Goal: Task Accomplishment & Management: Use online tool/utility

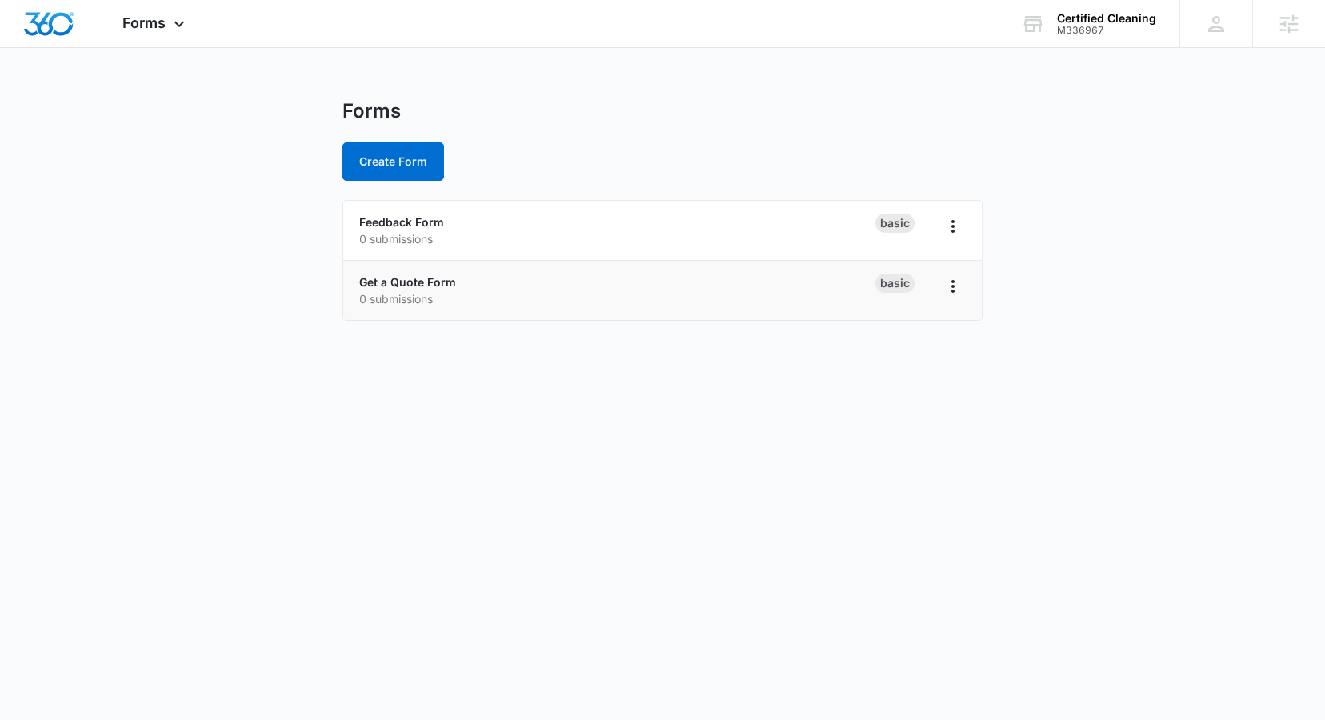
click at [427, 305] on p "0 submissions" at bounding box center [617, 298] width 516 height 17
click at [418, 275] on link "Get a Quote Form" at bounding box center [407, 282] width 97 height 14
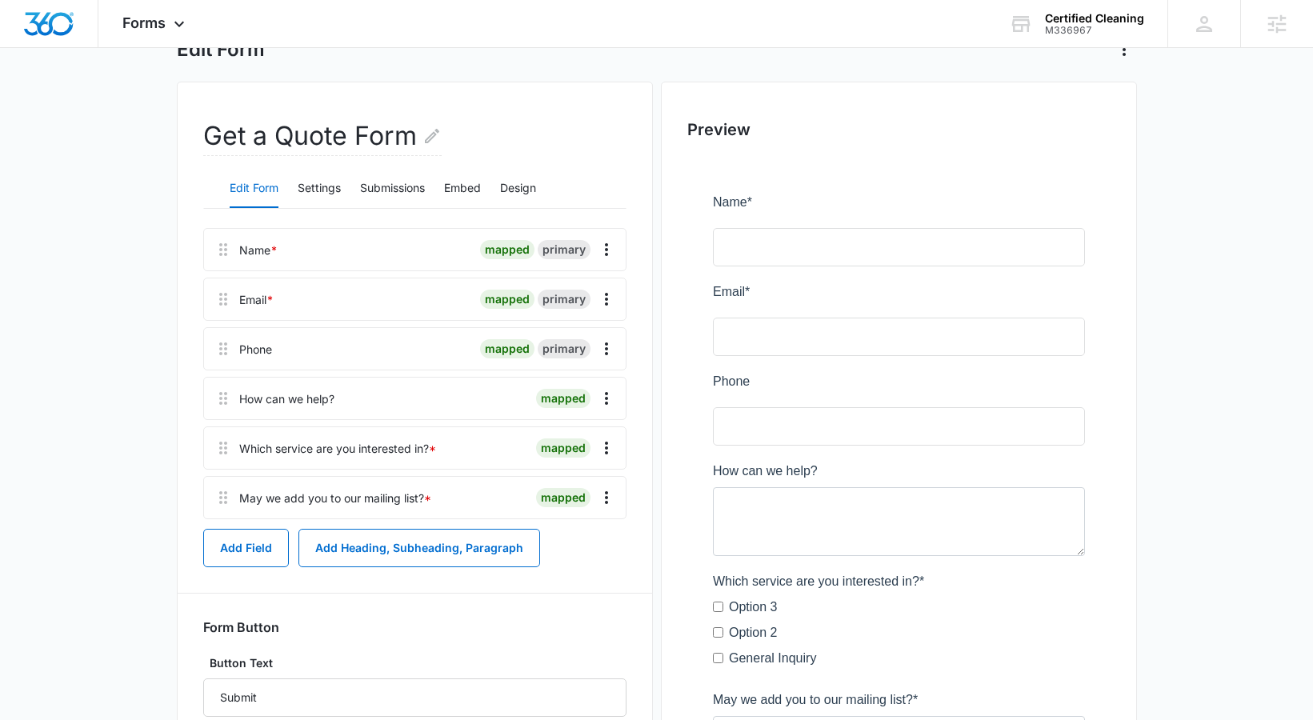
scroll to position [114, 0]
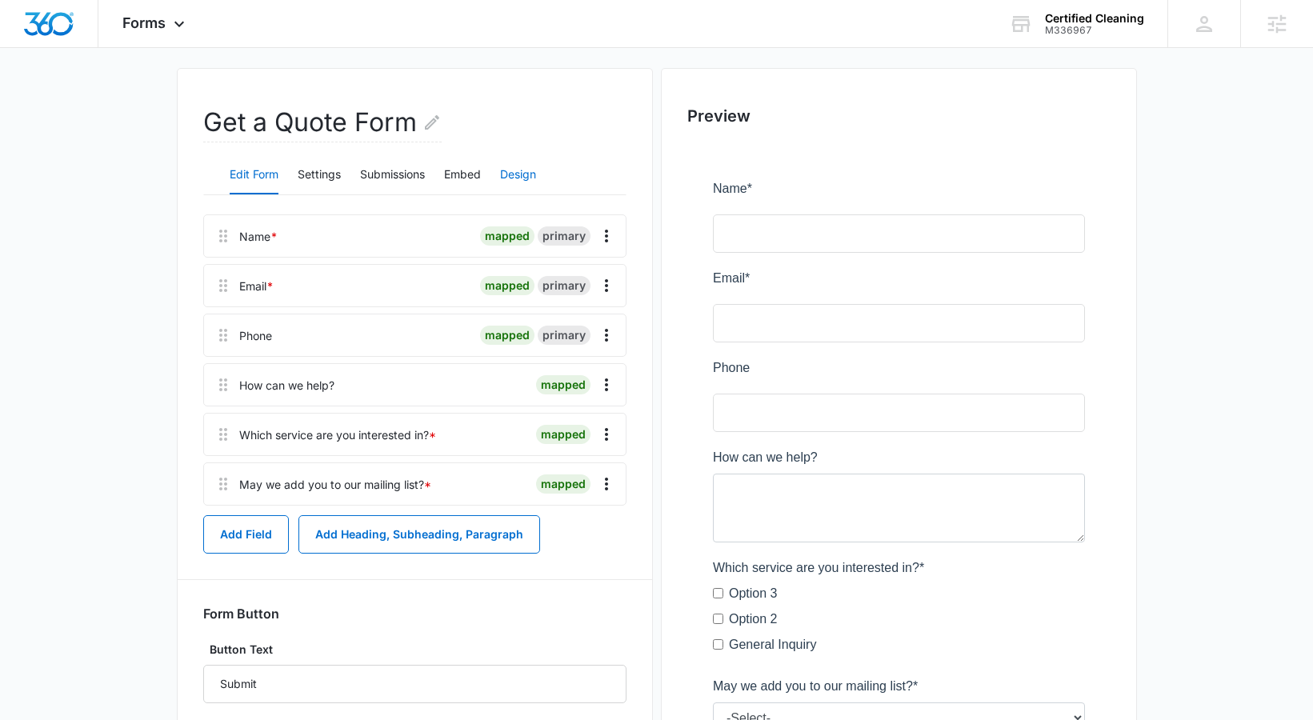
click at [524, 178] on button "Design" at bounding box center [518, 175] width 36 height 38
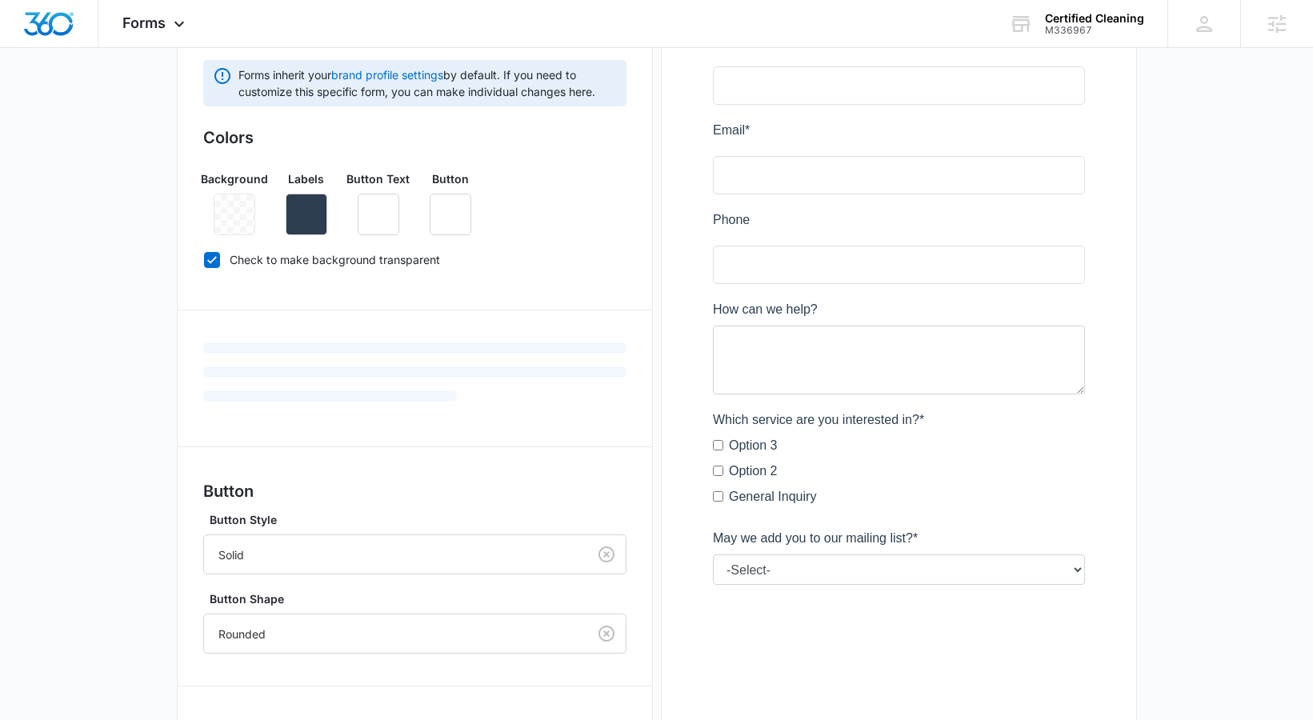
scroll to position [264, 0]
click at [316, 211] on button "button" at bounding box center [307, 213] width 42 height 42
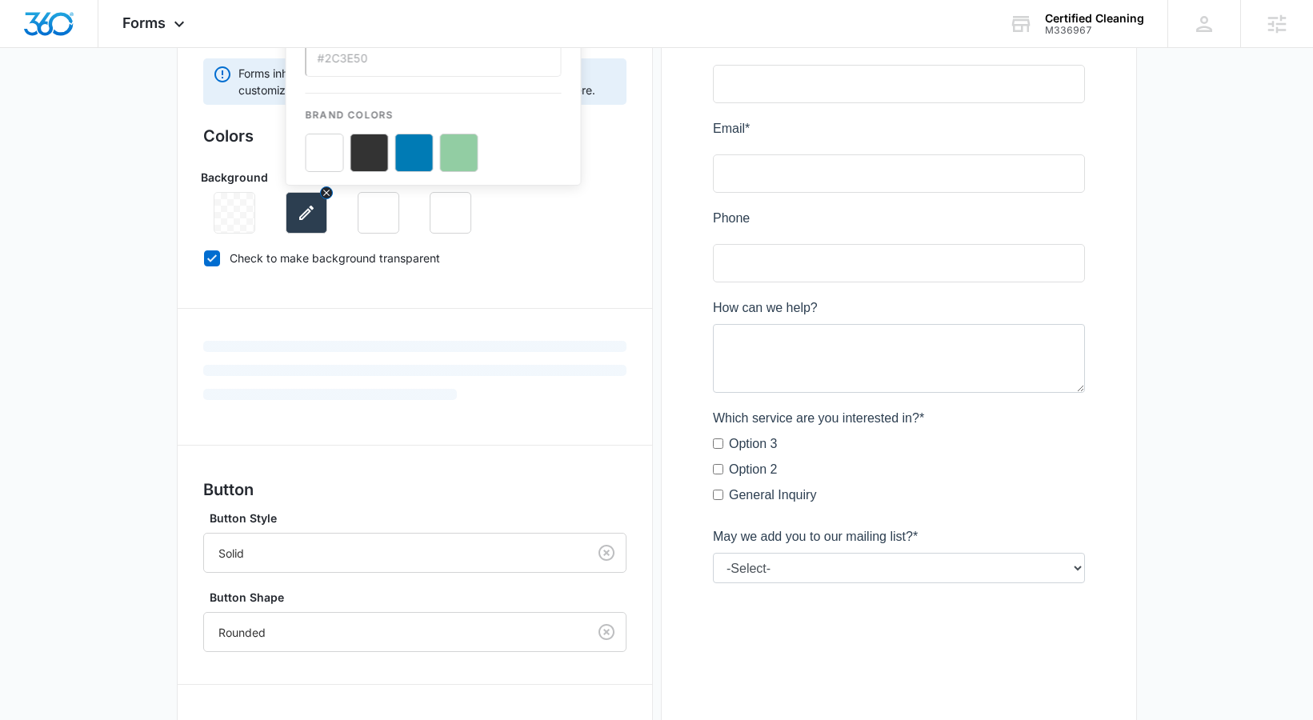
scroll to position [0, 0]
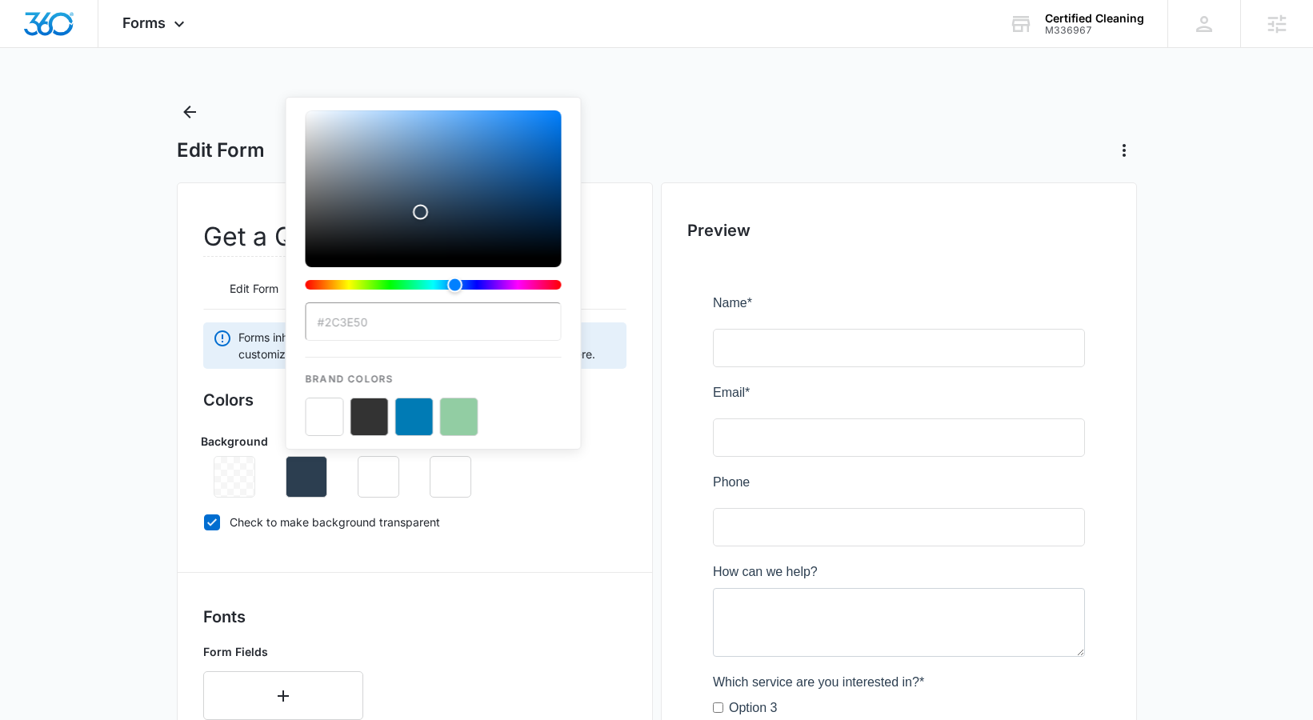
paste input "8AC43F"
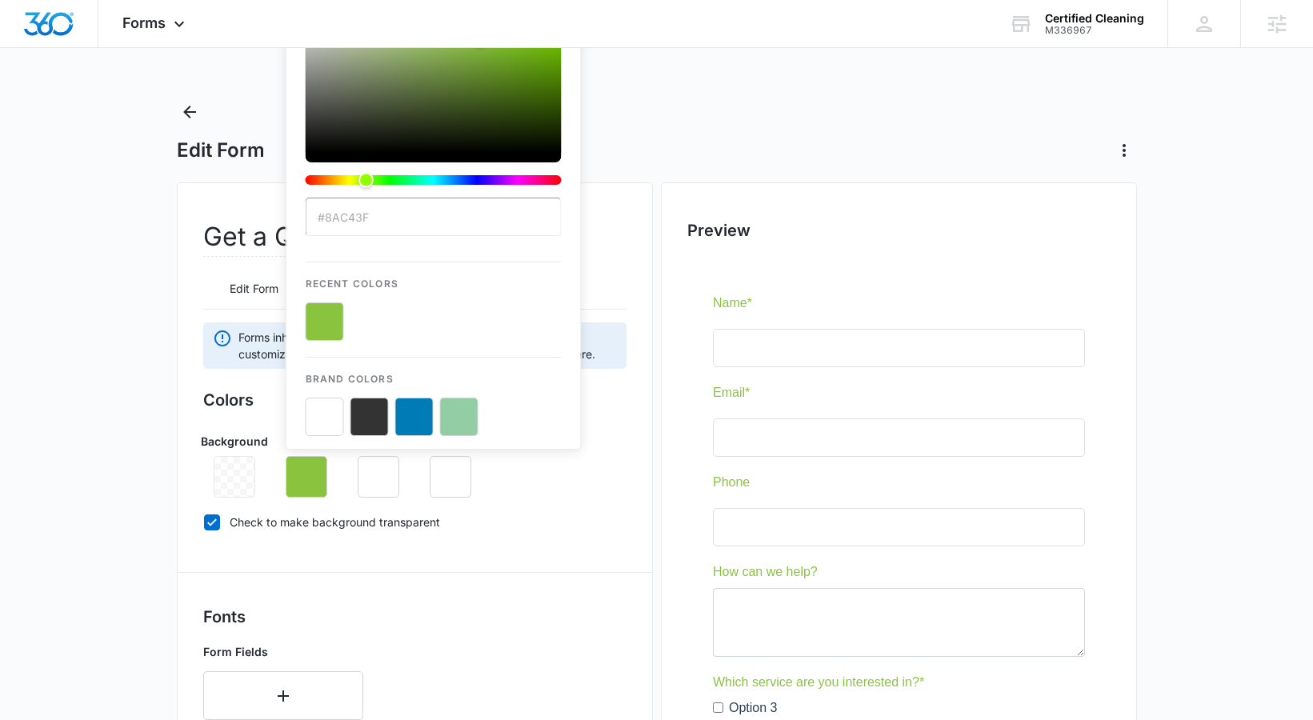
click at [377, 425] on button "color-picker-container" at bounding box center [369, 417] width 38 height 38
type input "#333333"
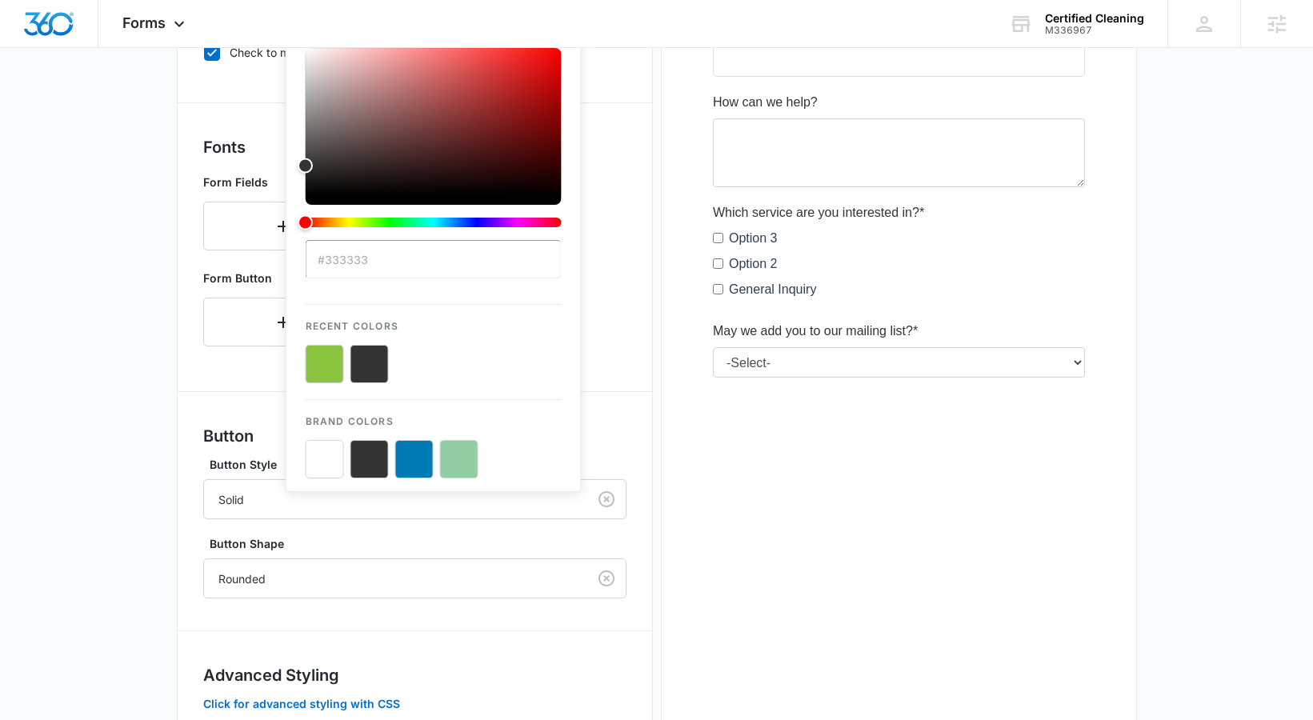
scroll to position [505, 0]
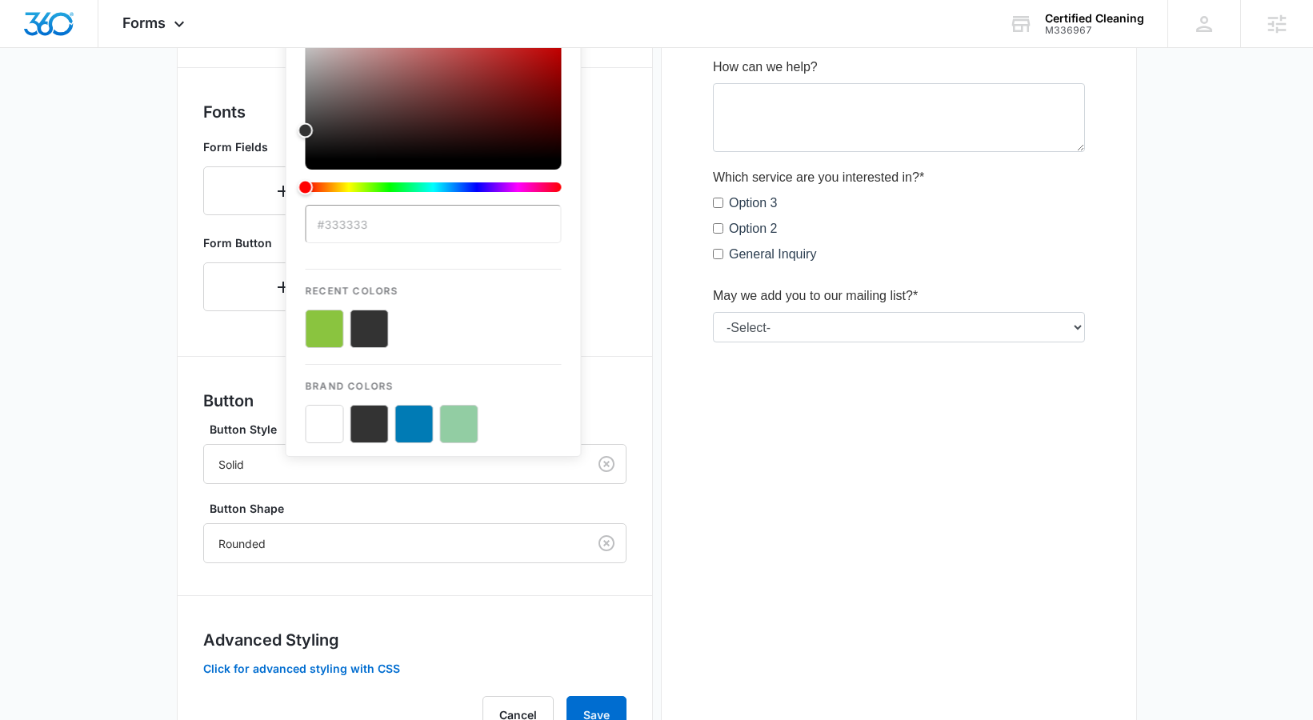
click at [634, 425] on div "Get a Quote Form Edit Form Settings Submissions Embed Design Forms inherit your…" at bounding box center [415, 219] width 476 height 1083
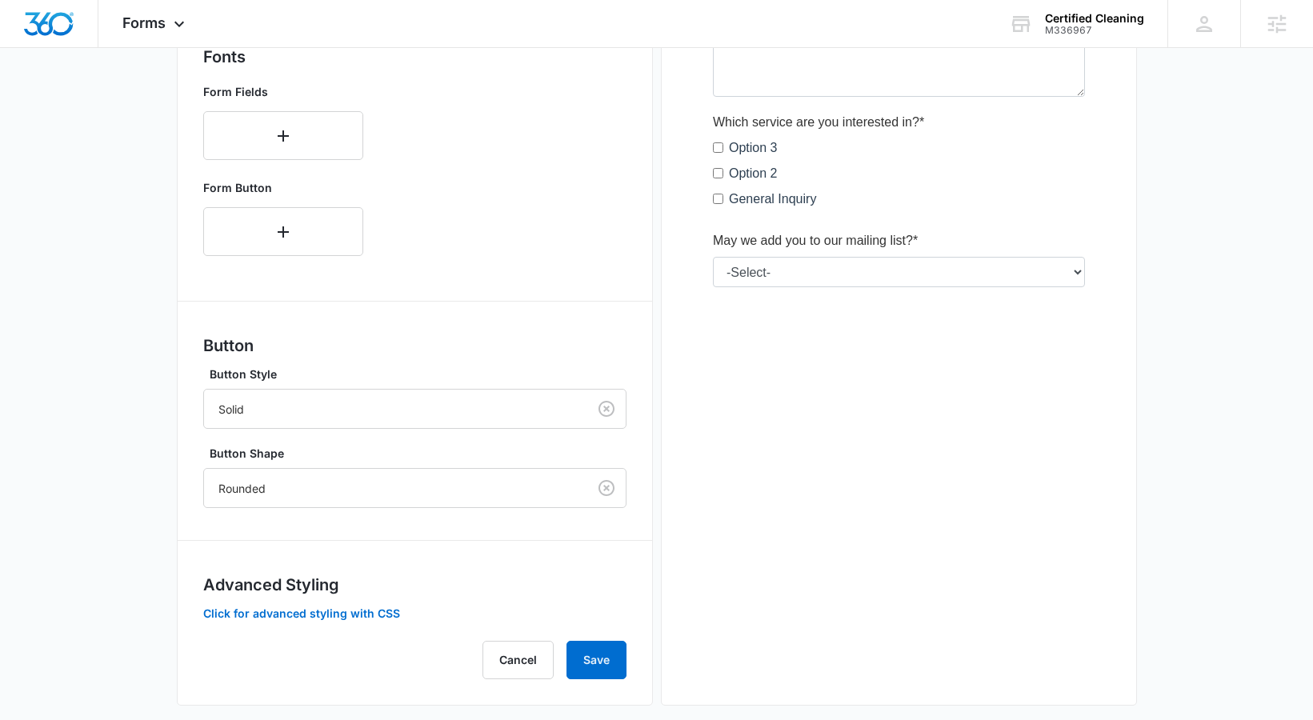
scroll to position [578, 0]
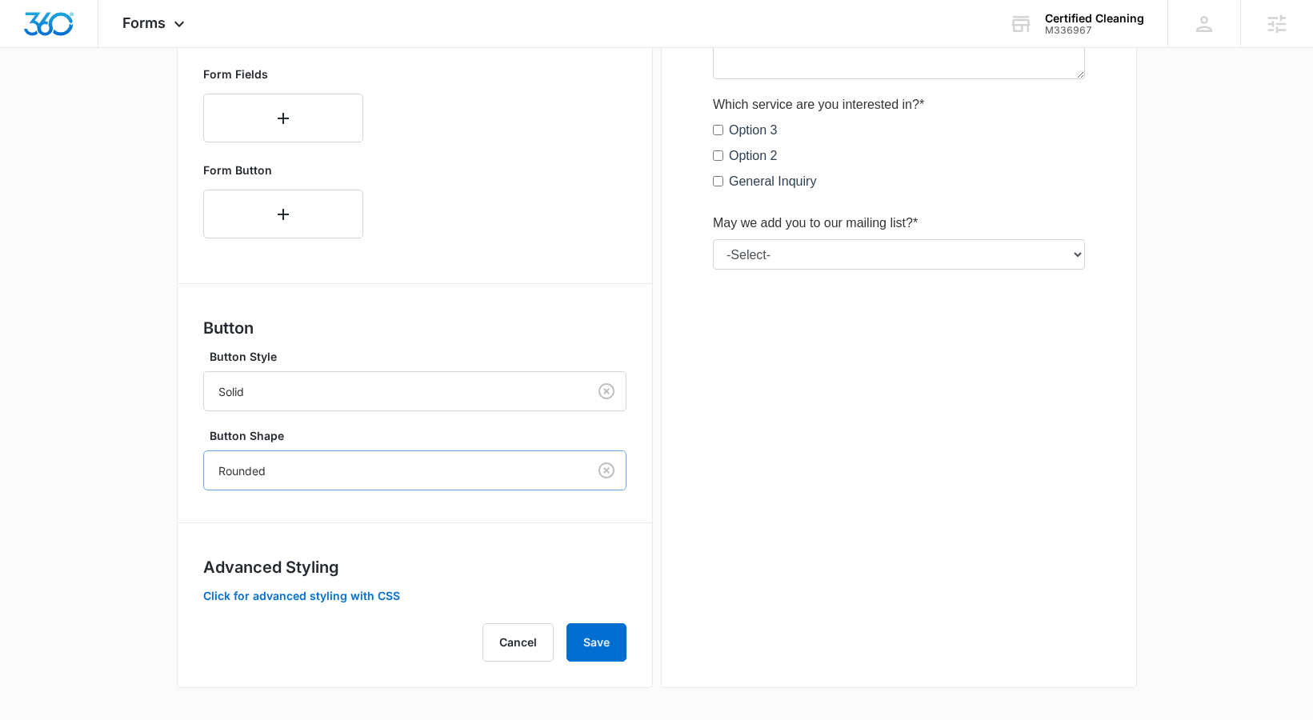
click at [458, 474] on div at bounding box center [392, 471] width 348 height 20
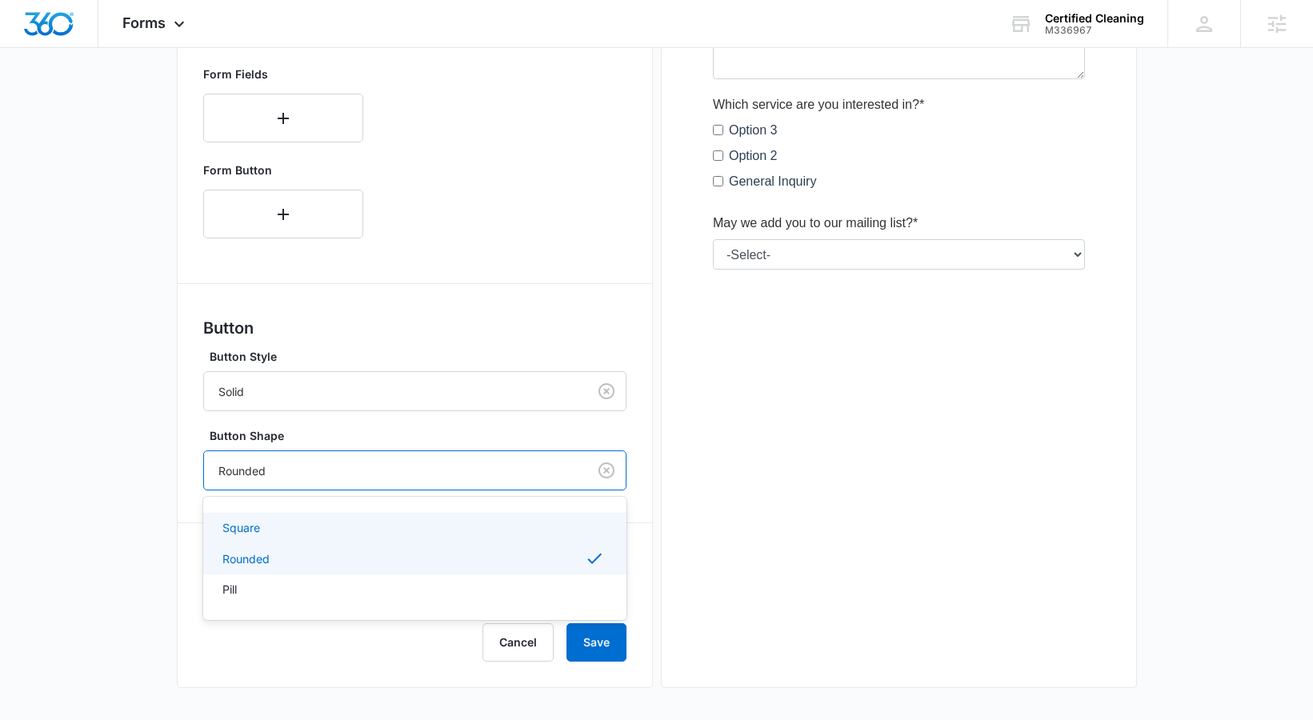
click at [450, 517] on div "Square" at bounding box center [414, 528] width 423 height 30
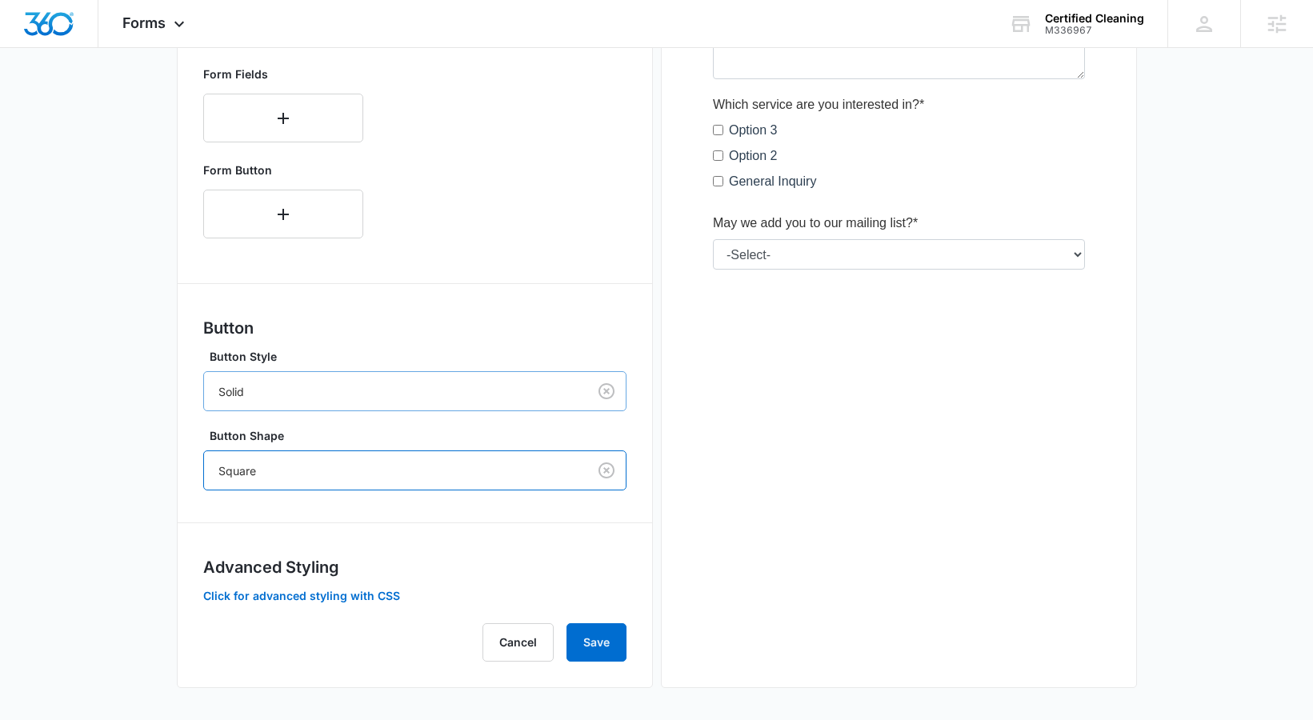
click at [482, 395] on div at bounding box center [392, 392] width 348 height 20
click at [486, 340] on div "Button Button Style Solid Button Shape Square" at bounding box center [414, 403] width 423 height 174
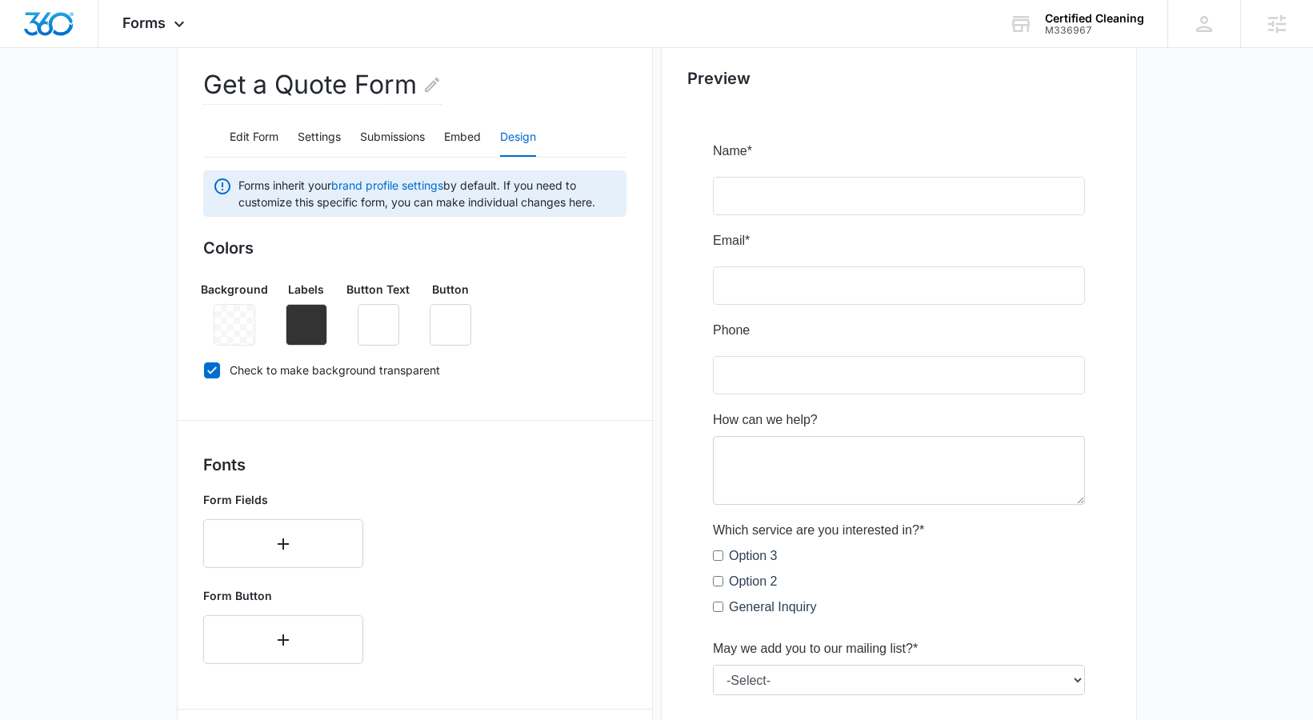
scroll to position [158, 0]
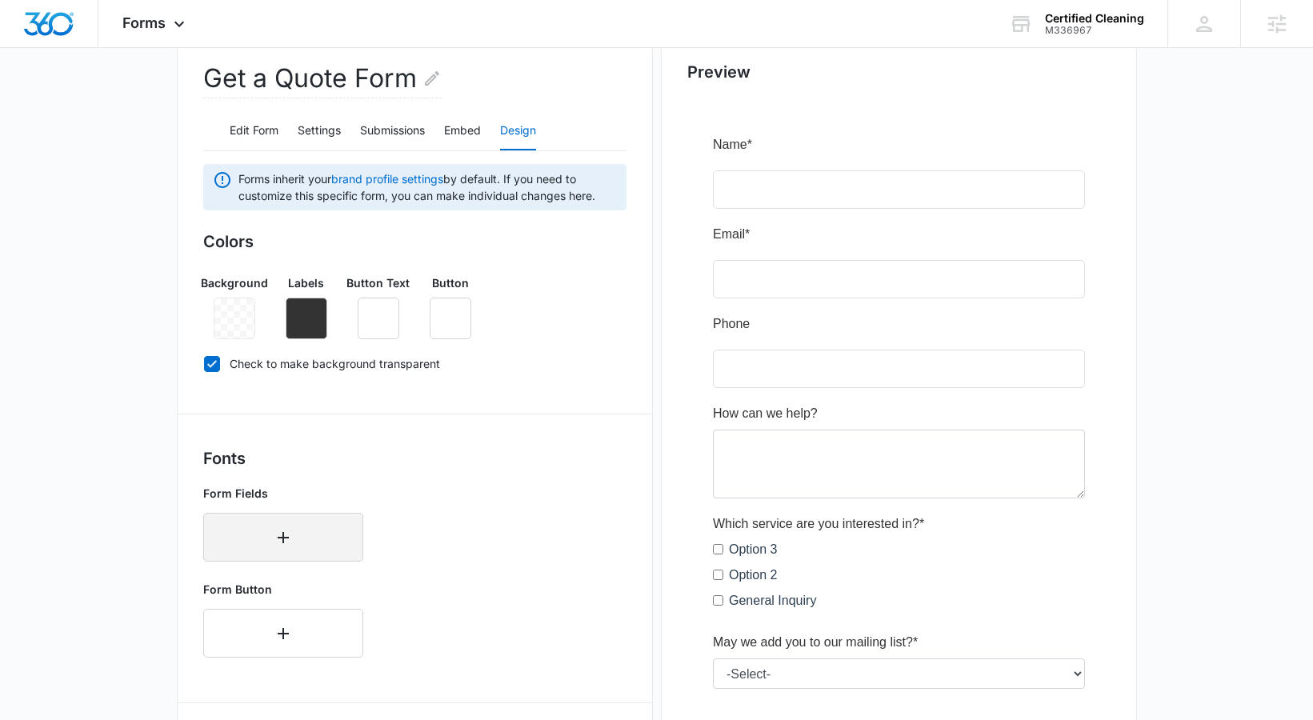
click at [264, 543] on button "button" at bounding box center [283, 537] width 160 height 49
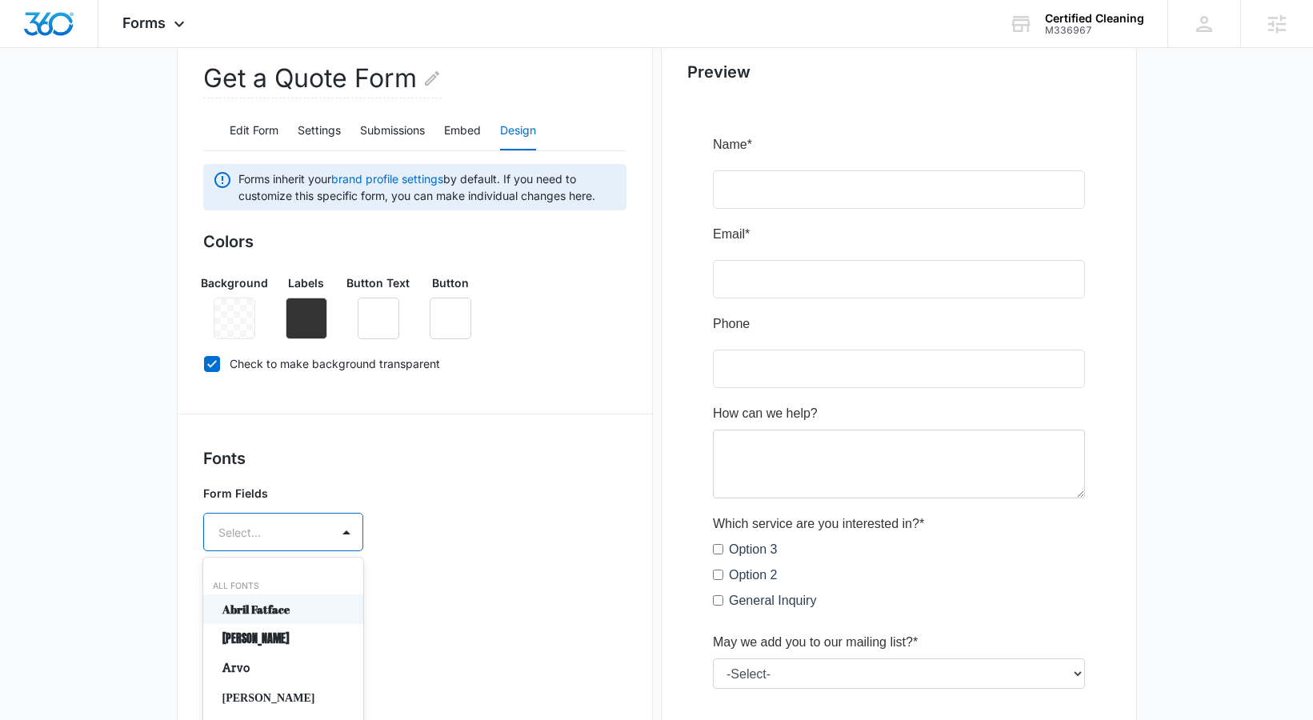
scroll to position [247, 0]
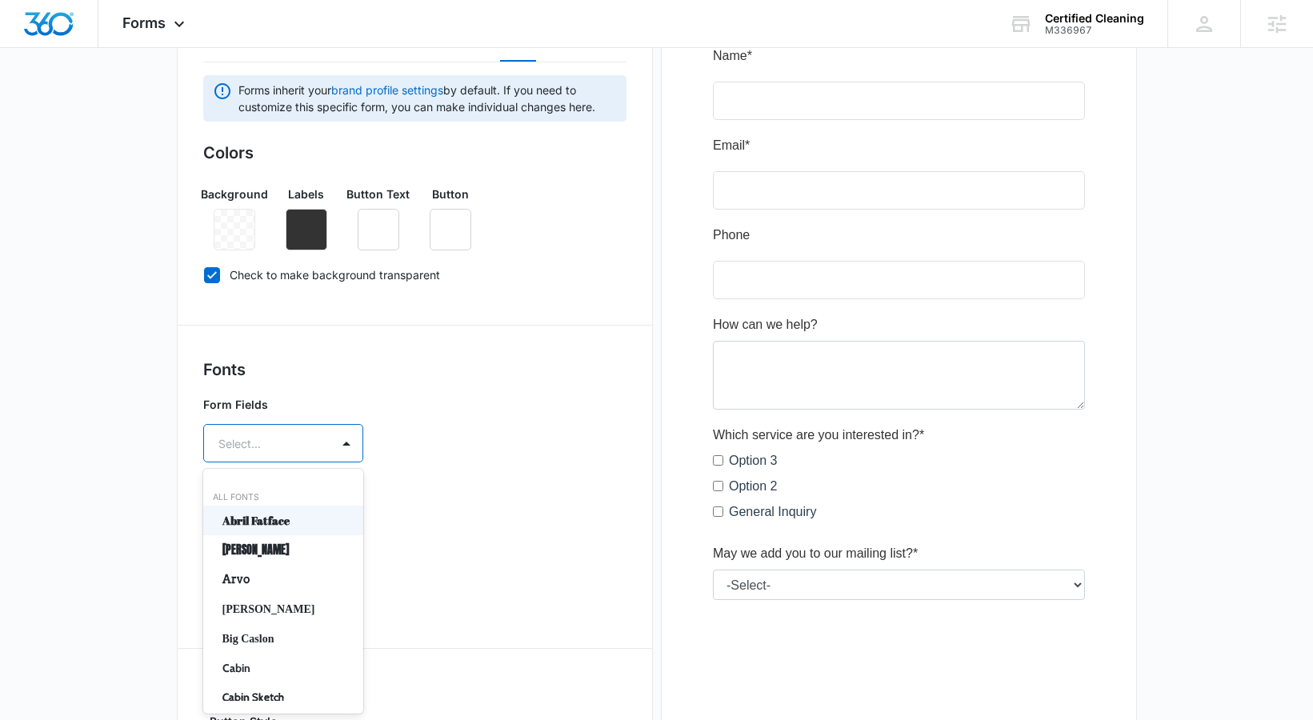
click at [262, 462] on div "Abril Fatface, 1 of 50. 50 results available. Use Up and Down to choose options…" at bounding box center [283, 443] width 160 height 38
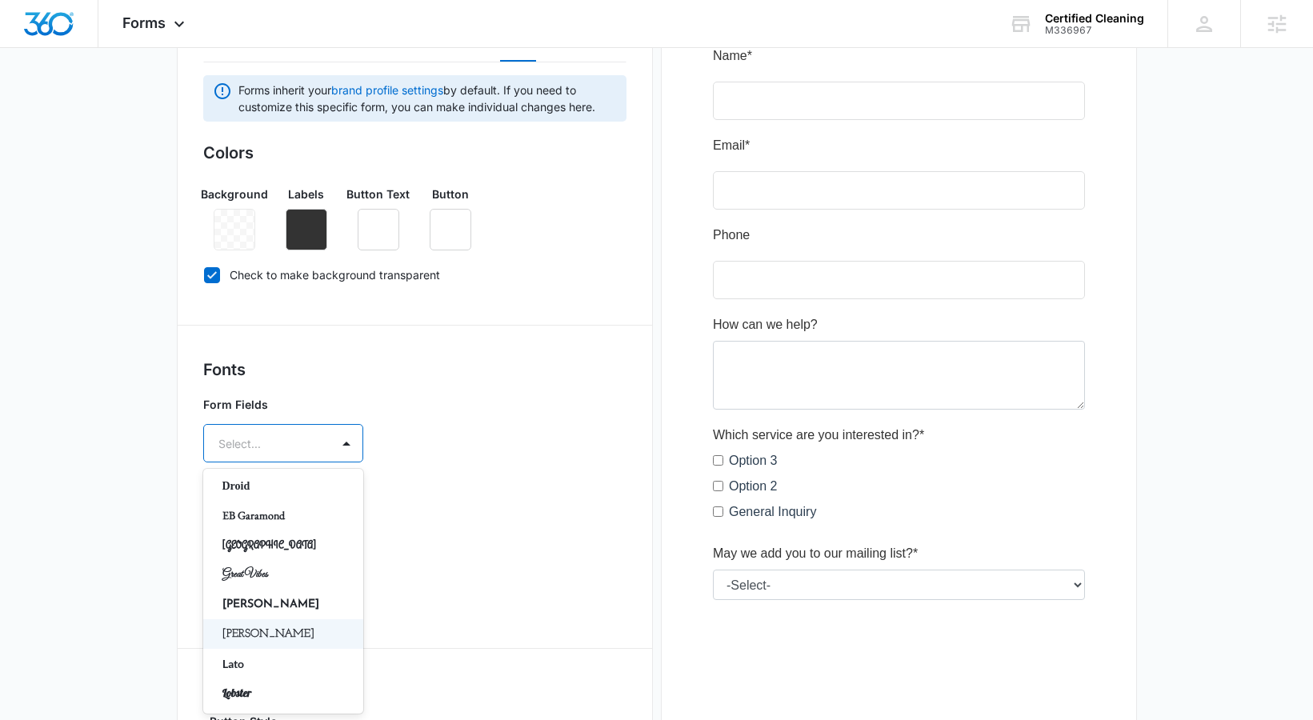
scroll to position [418, 0]
click at [264, 525] on div "EB Garamond" at bounding box center [283, 517] width 160 height 30
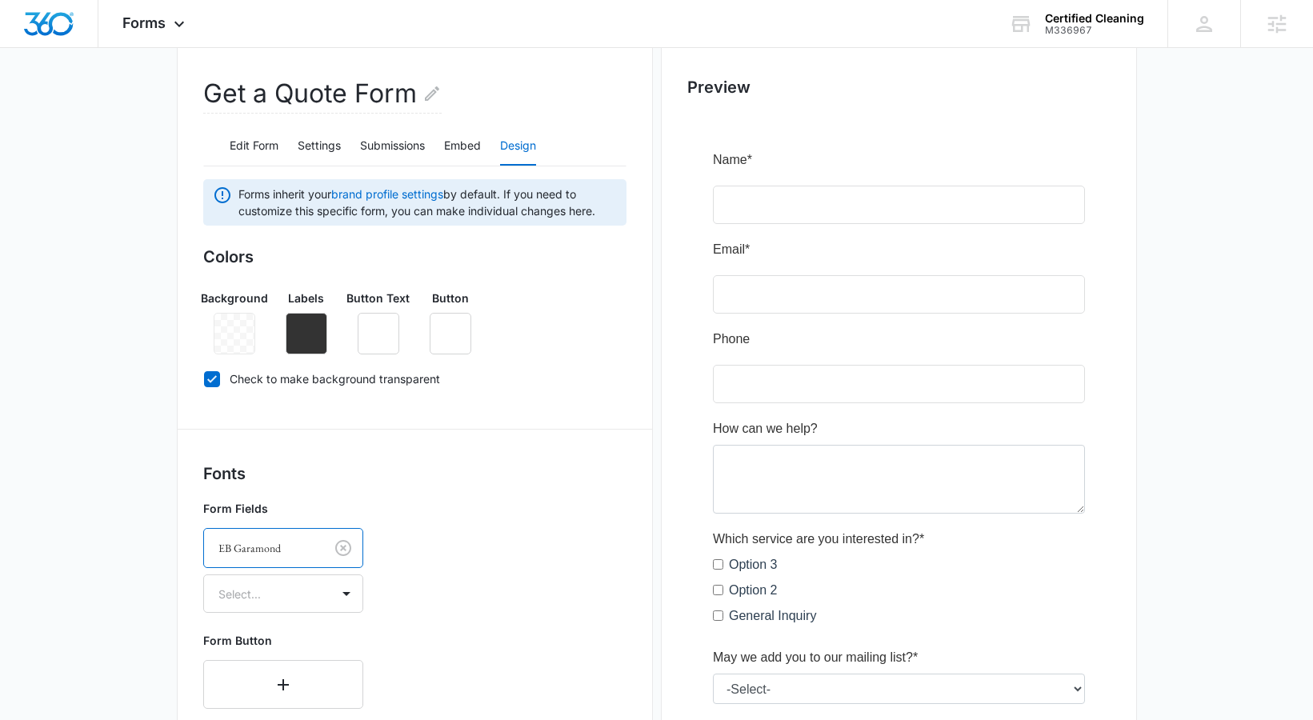
scroll to position [231, 0]
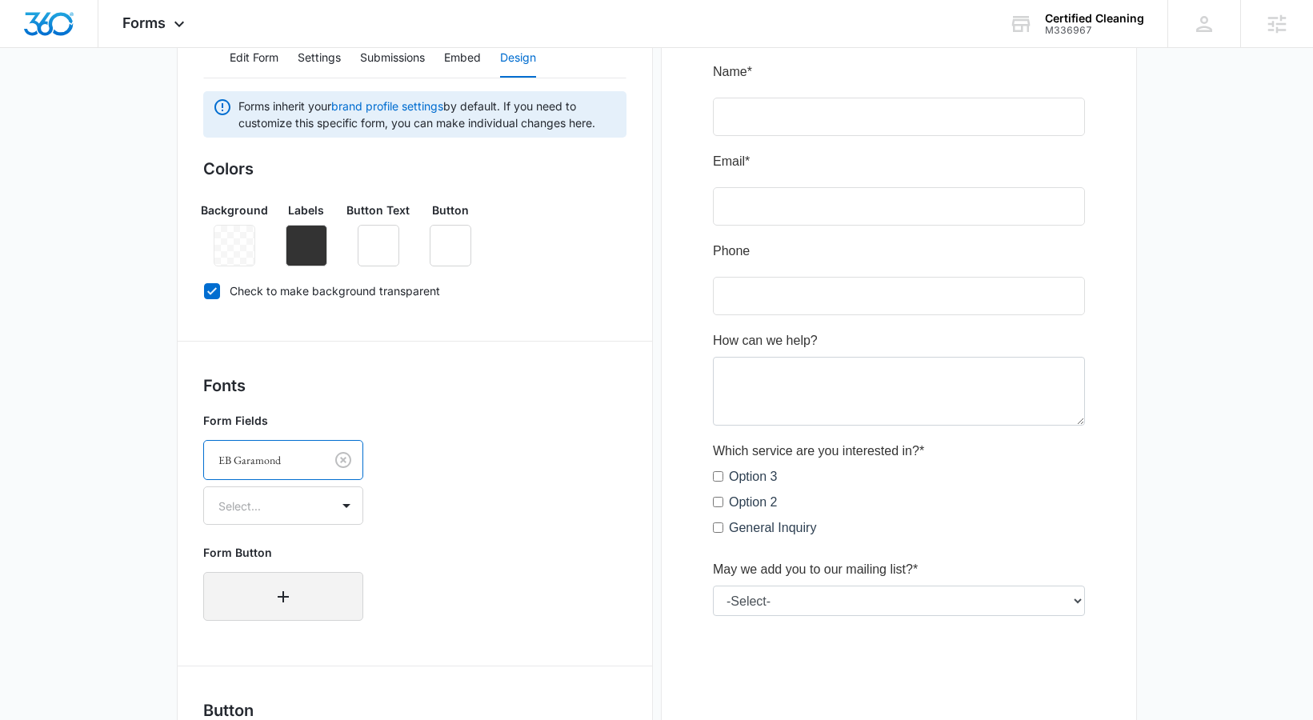
click at [326, 582] on button "button" at bounding box center [283, 596] width 160 height 49
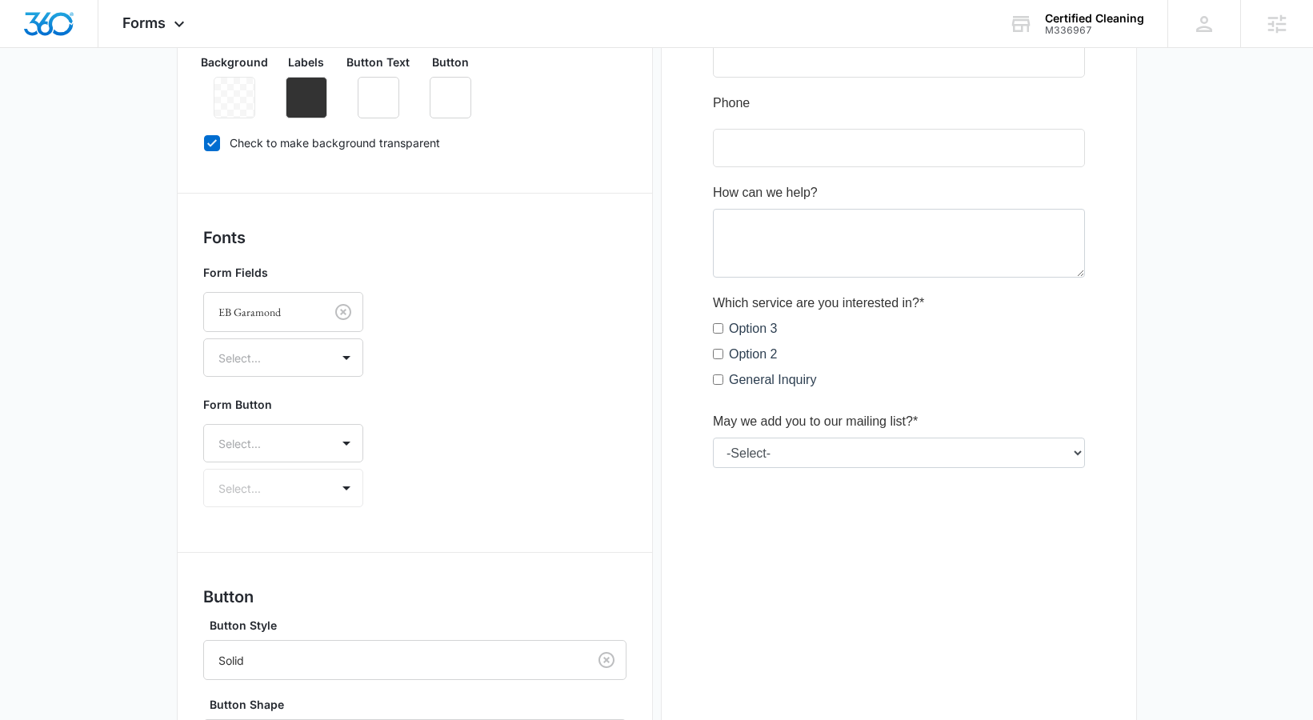
click at [326, 462] on div "Select..." at bounding box center [283, 443] width 160 height 38
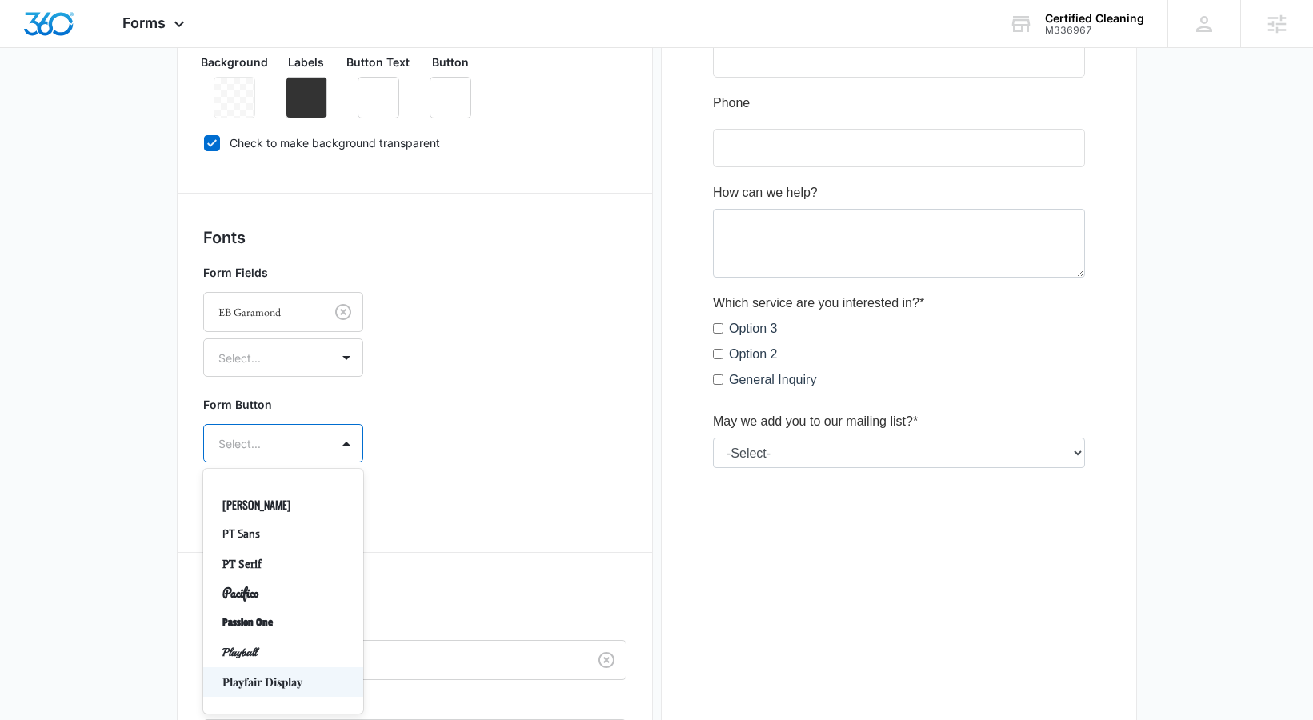
scroll to position [853, 0]
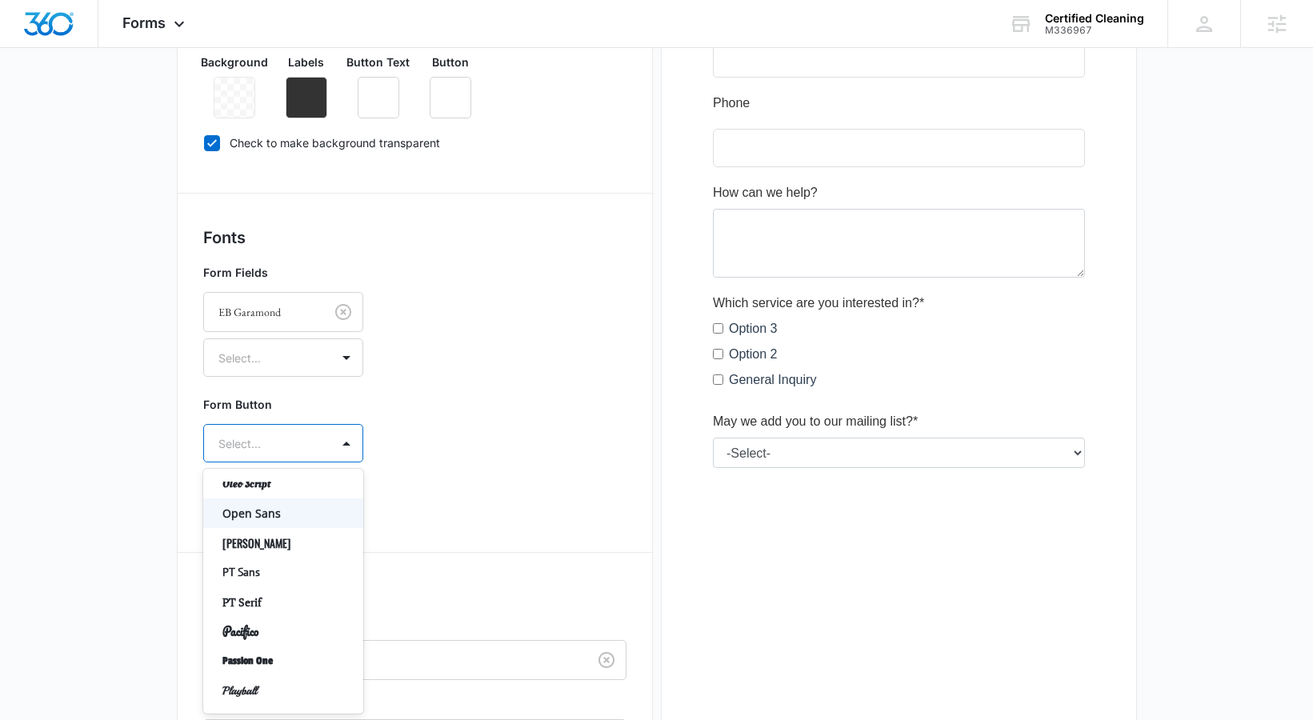
click at [248, 505] on p "Open Sans" at bounding box center [281, 513] width 118 height 17
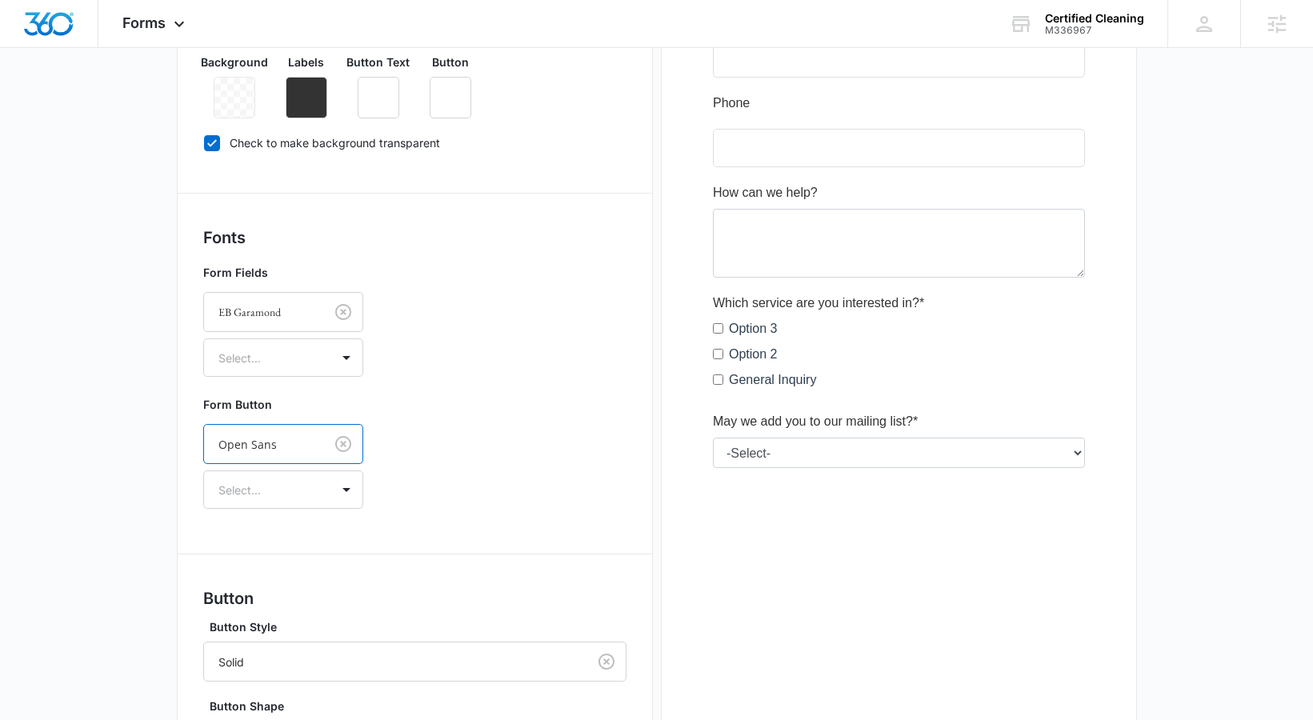
click at [512, 507] on div "Form Button option Open Sans, selected. Open Sans Select..." at bounding box center [414, 453] width 423 height 126
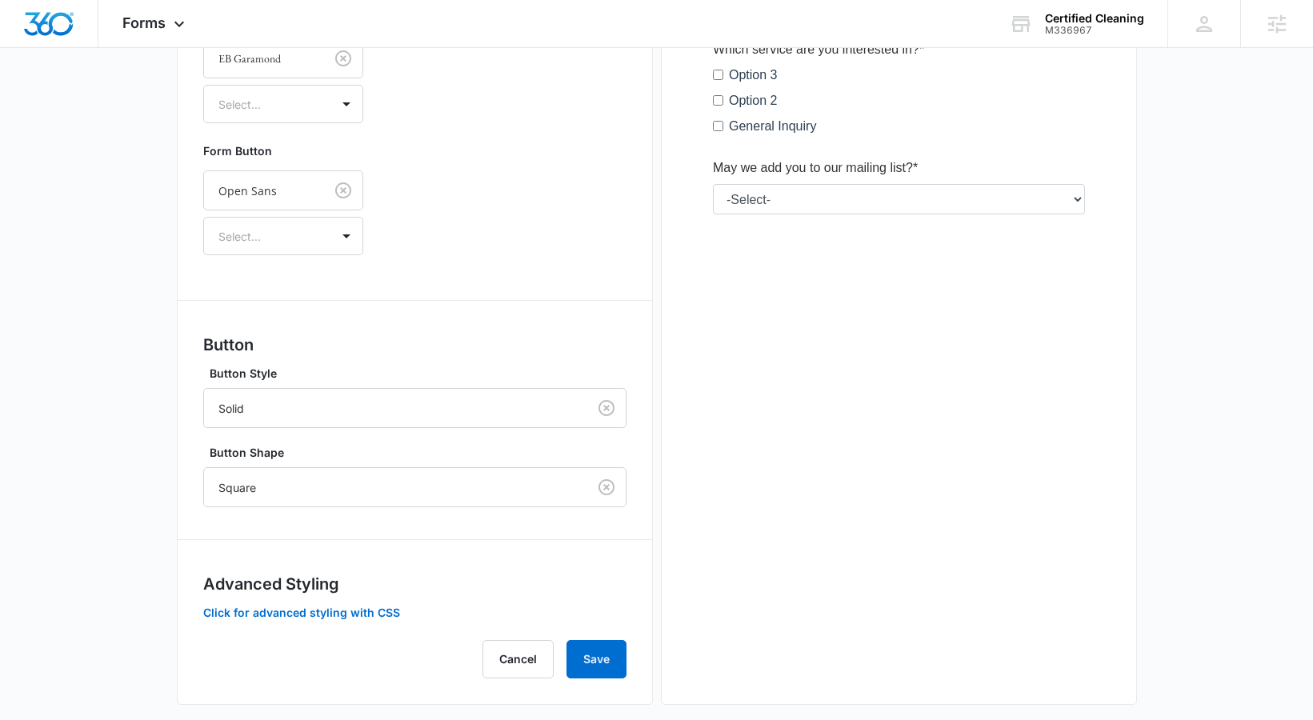
scroll to position [650, 0]
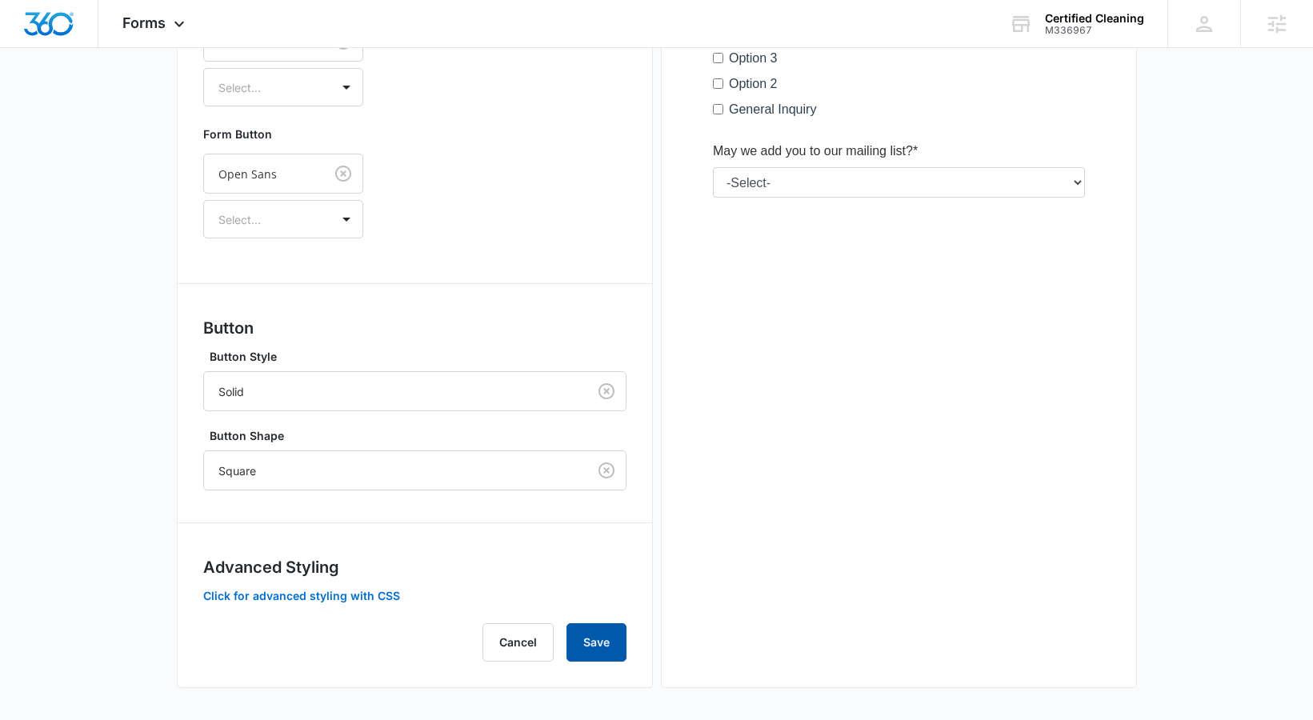
click at [593, 637] on button "Save" at bounding box center [596, 642] width 60 height 38
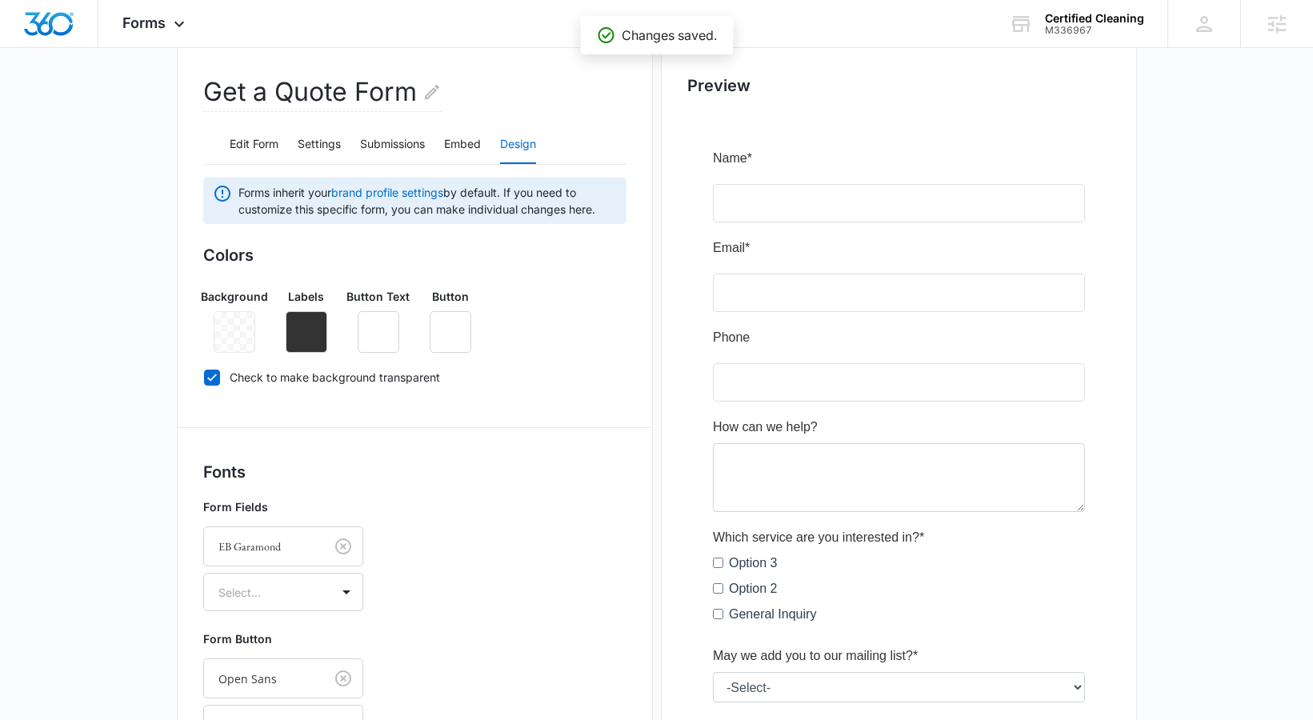
scroll to position [150, 0]
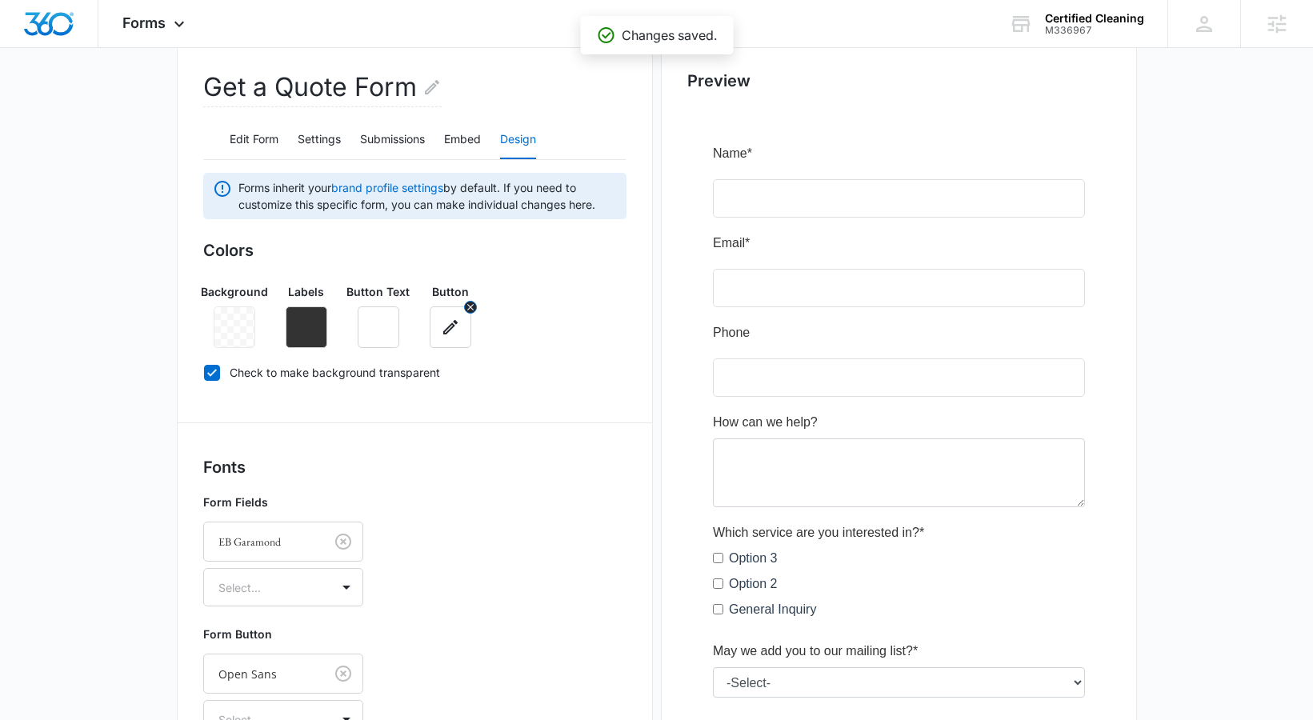
click at [441, 331] on icon "button" at bounding box center [450, 327] width 19 height 19
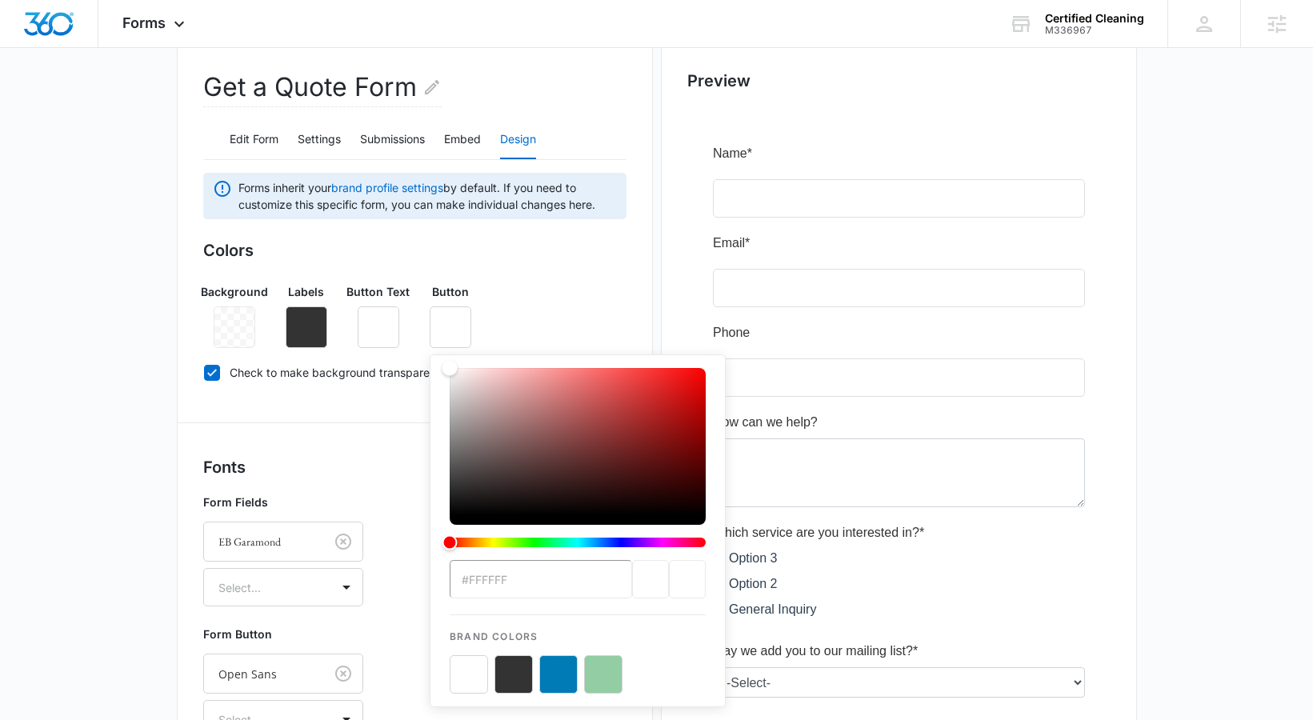
paste input "CC28"
type input "#FFCC28"
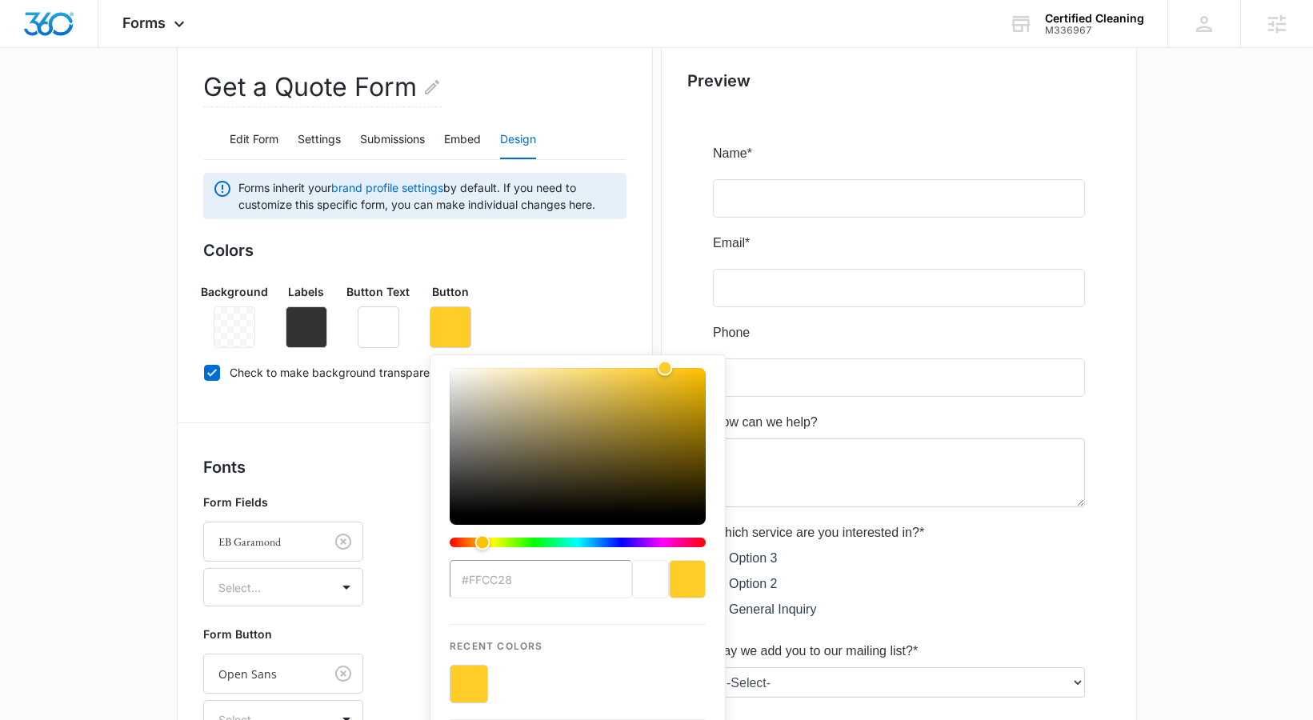
click at [569, 312] on div "Background Labels Button Text Button #FFCC28 Recent Colors Brand Colors" at bounding box center [414, 309] width 423 height 78
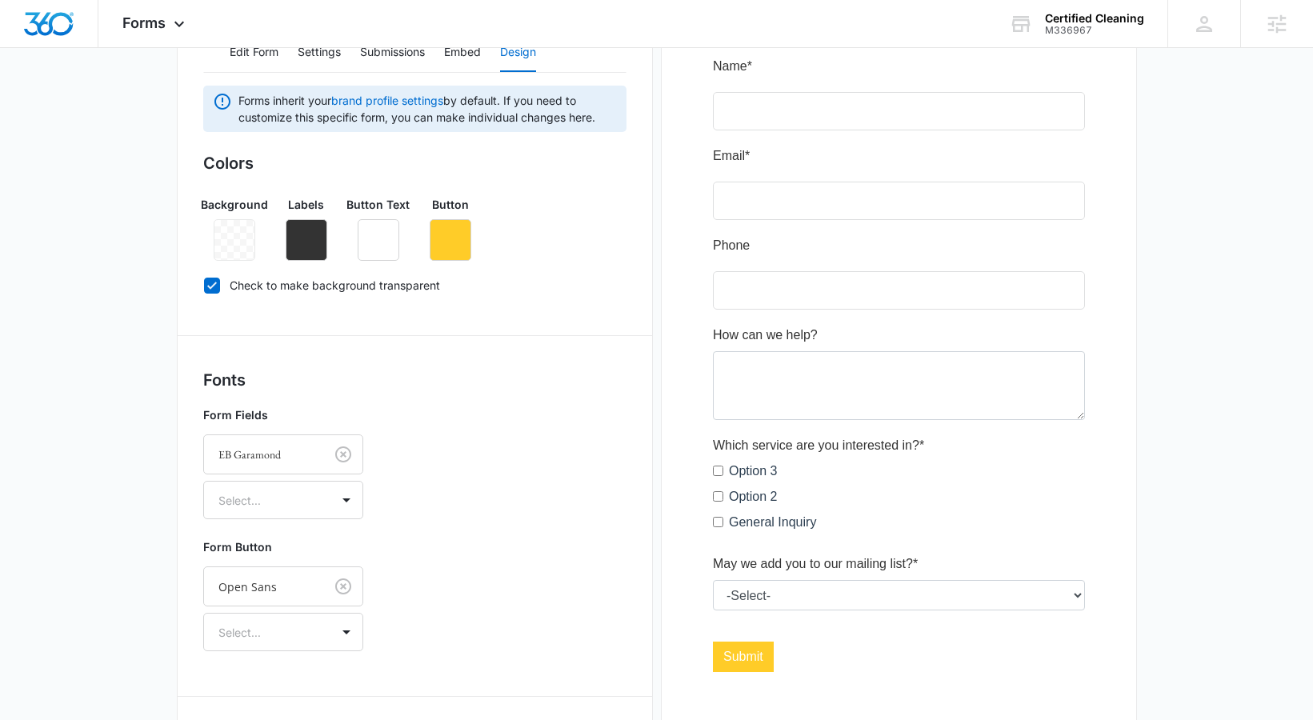
scroll to position [237, 0]
click at [398, 245] on button "button" at bounding box center [379, 240] width 42 height 42
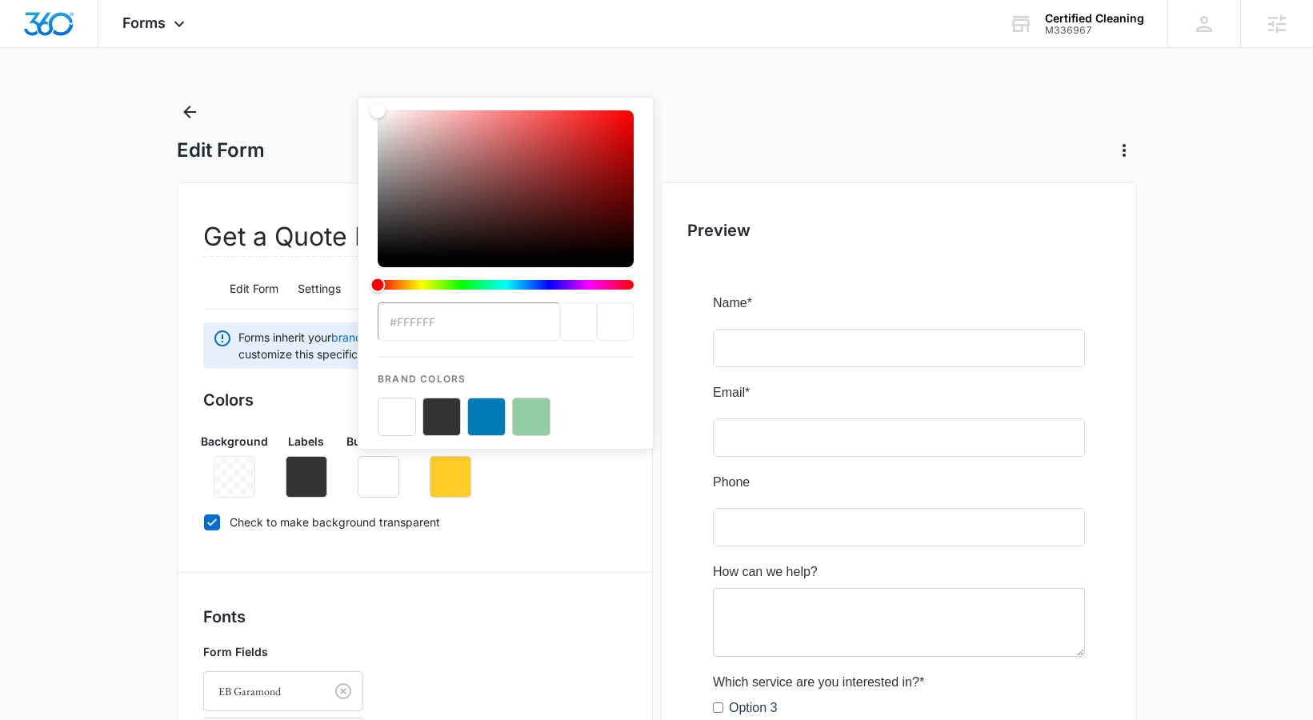
click at [450, 419] on button "color-picker-container" at bounding box center [441, 417] width 38 height 38
type input "#333333"
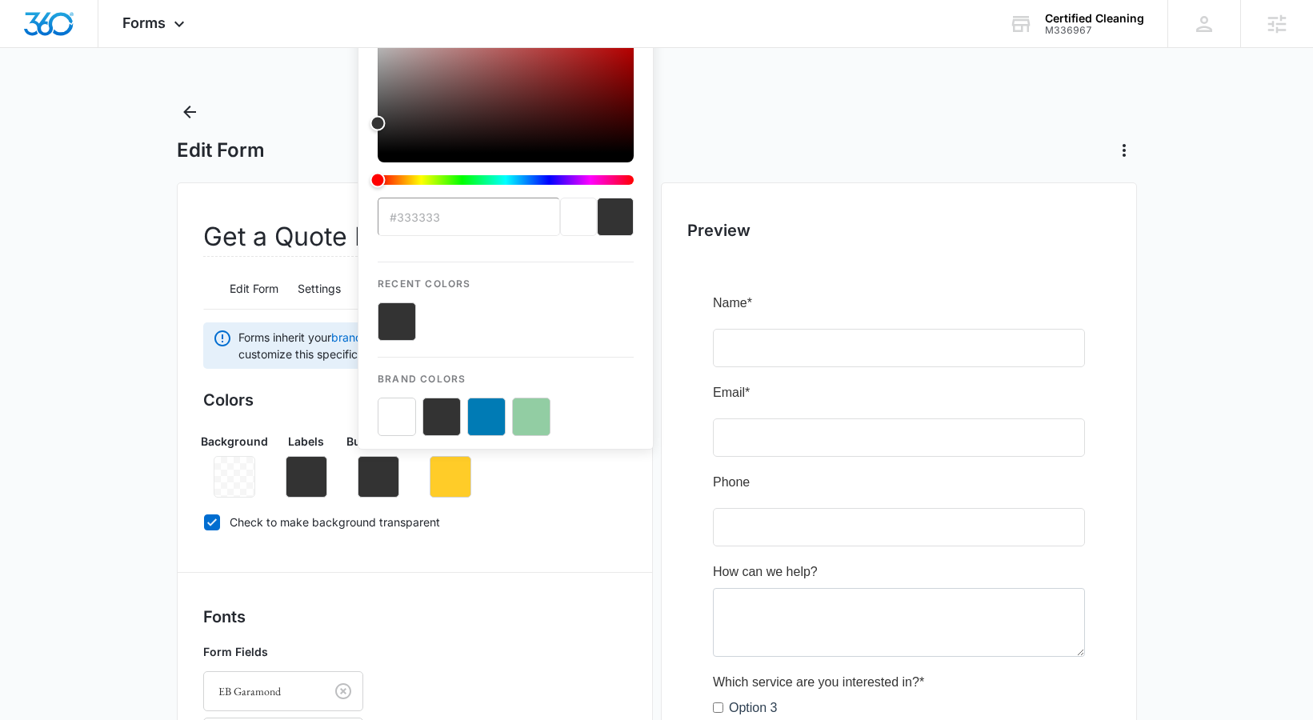
click at [602, 500] on div "Colors Background Labels Button Text #333333 Recent Colors Brand Colors Button …" at bounding box center [414, 464] width 423 height 152
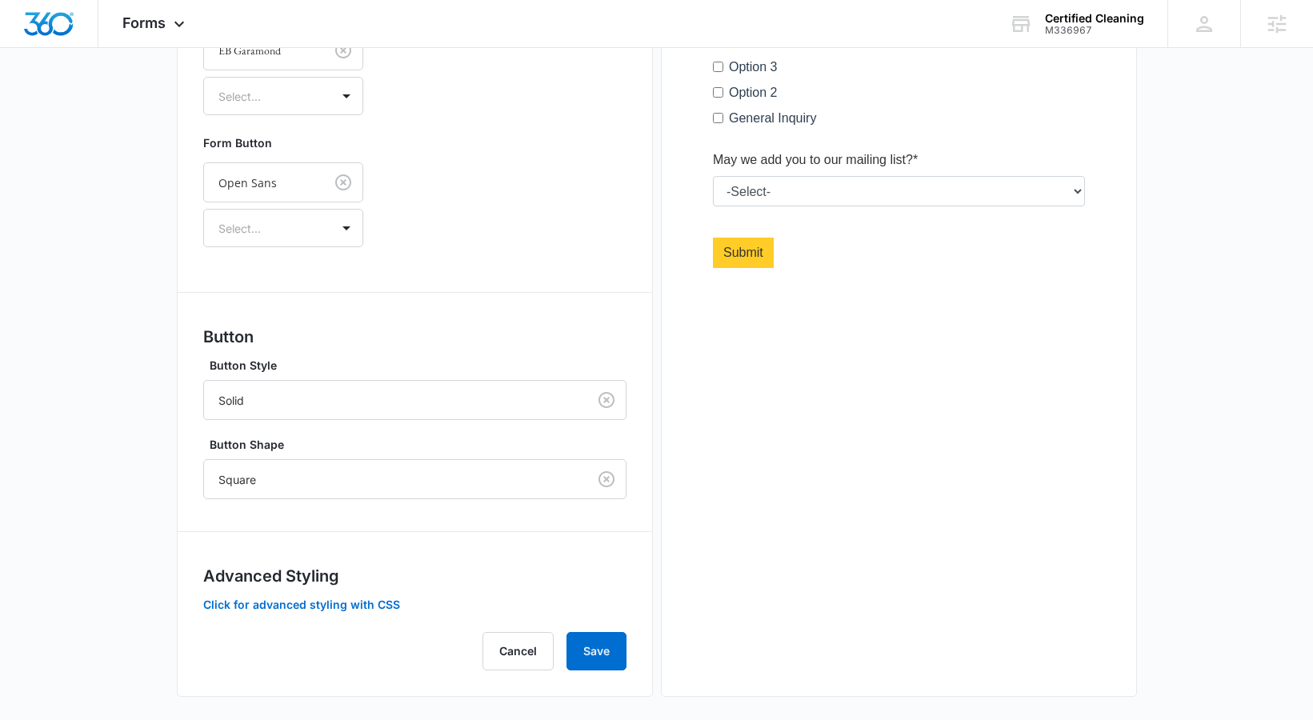
scroll to position [650, 0]
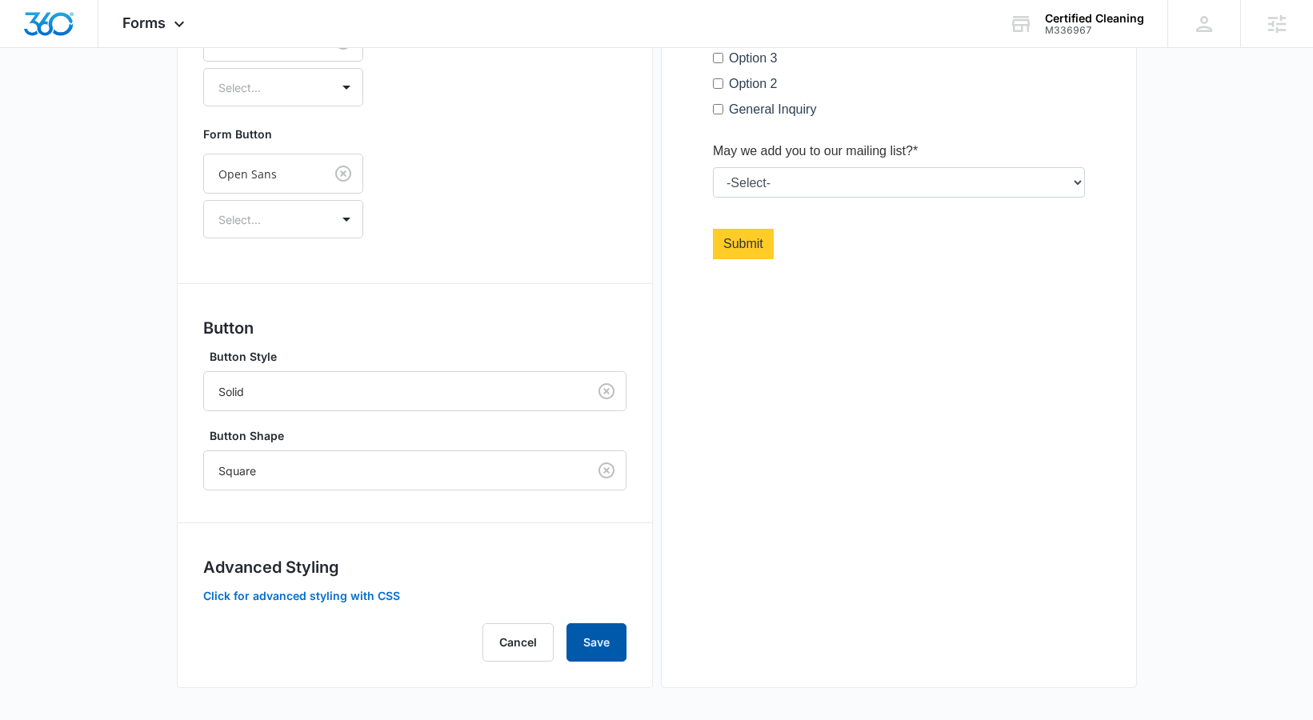
click at [612, 634] on button "Save" at bounding box center [596, 642] width 60 height 38
click at [166, 21] on div "Forms Apps Reputation Websites Forms CRM Email Social Content Ads Intelligence …" at bounding box center [155, 23] width 114 height 47
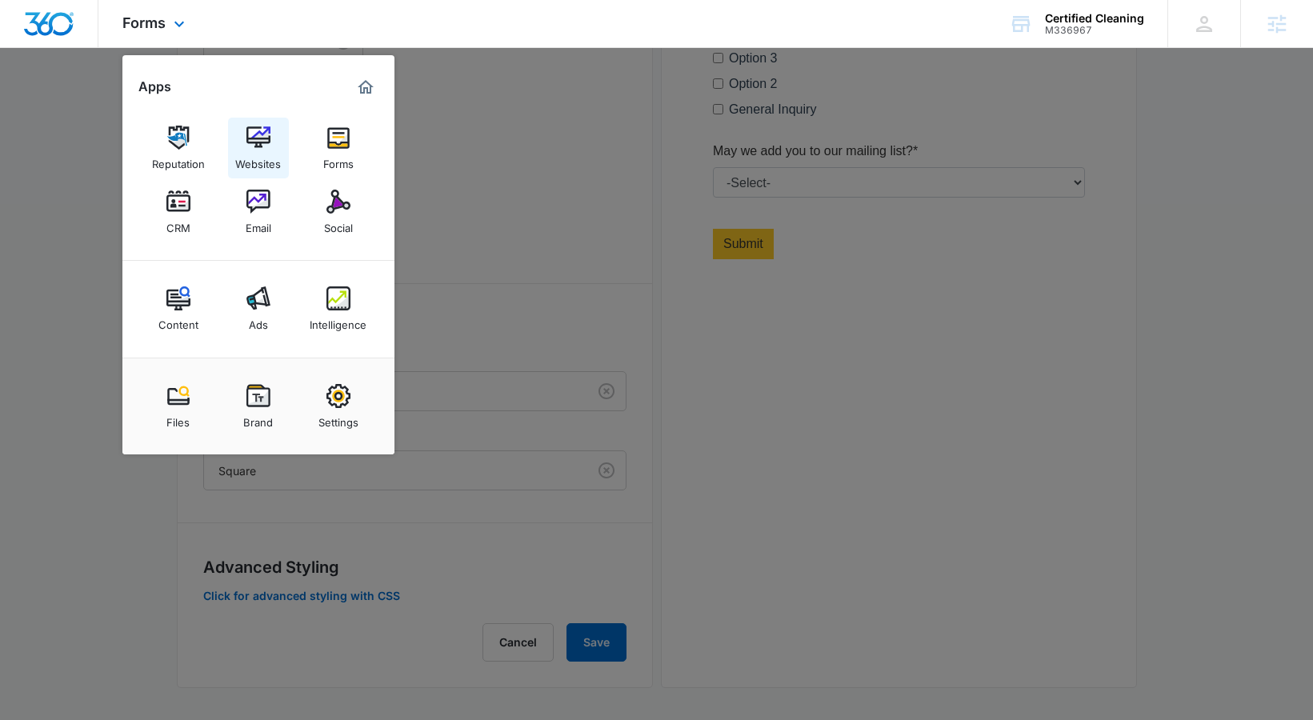
click at [246, 143] on img at bounding box center [258, 138] width 24 height 24
